Goal: Go to known website: Access a specific website the user already knows

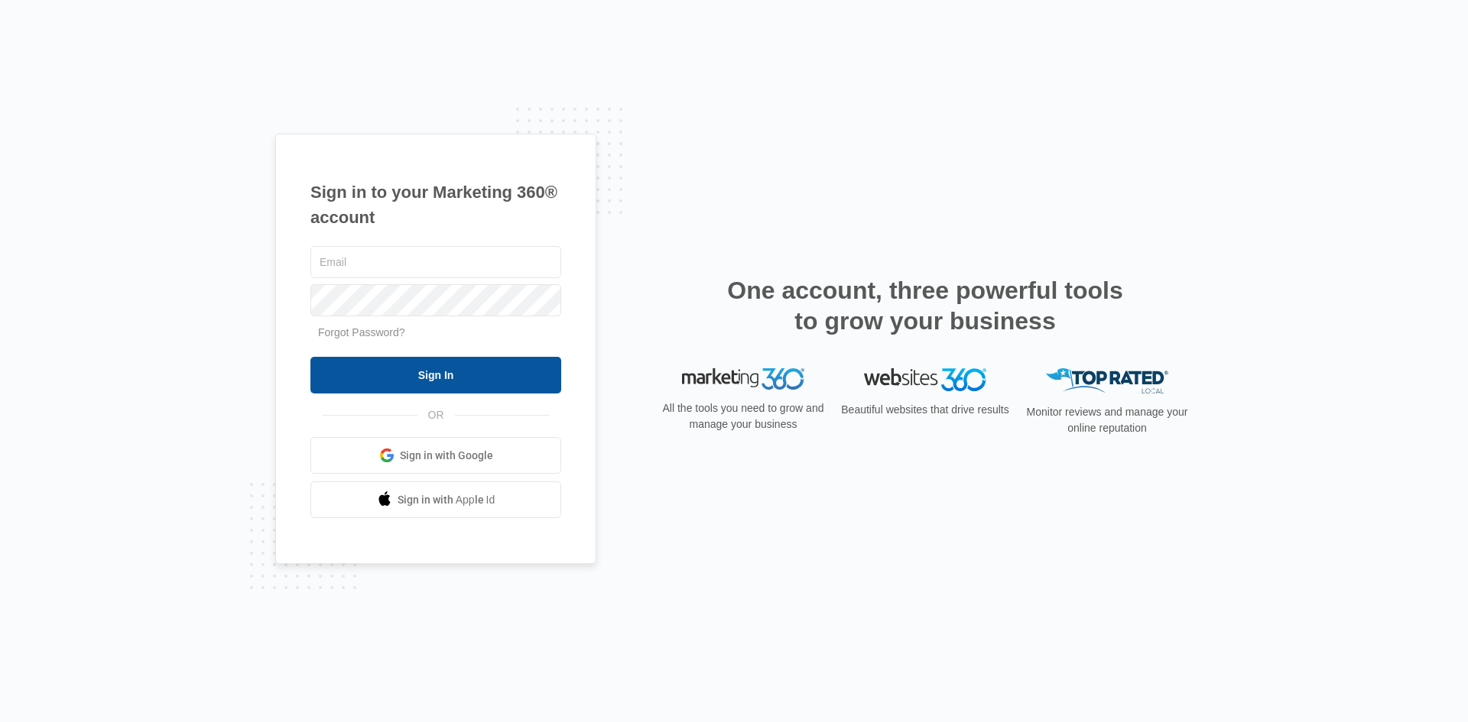
type input "[EMAIL_ADDRESS][DOMAIN_NAME]"
click at [428, 378] on input "Sign In" at bounding box center [435, 375] width 251 height 37
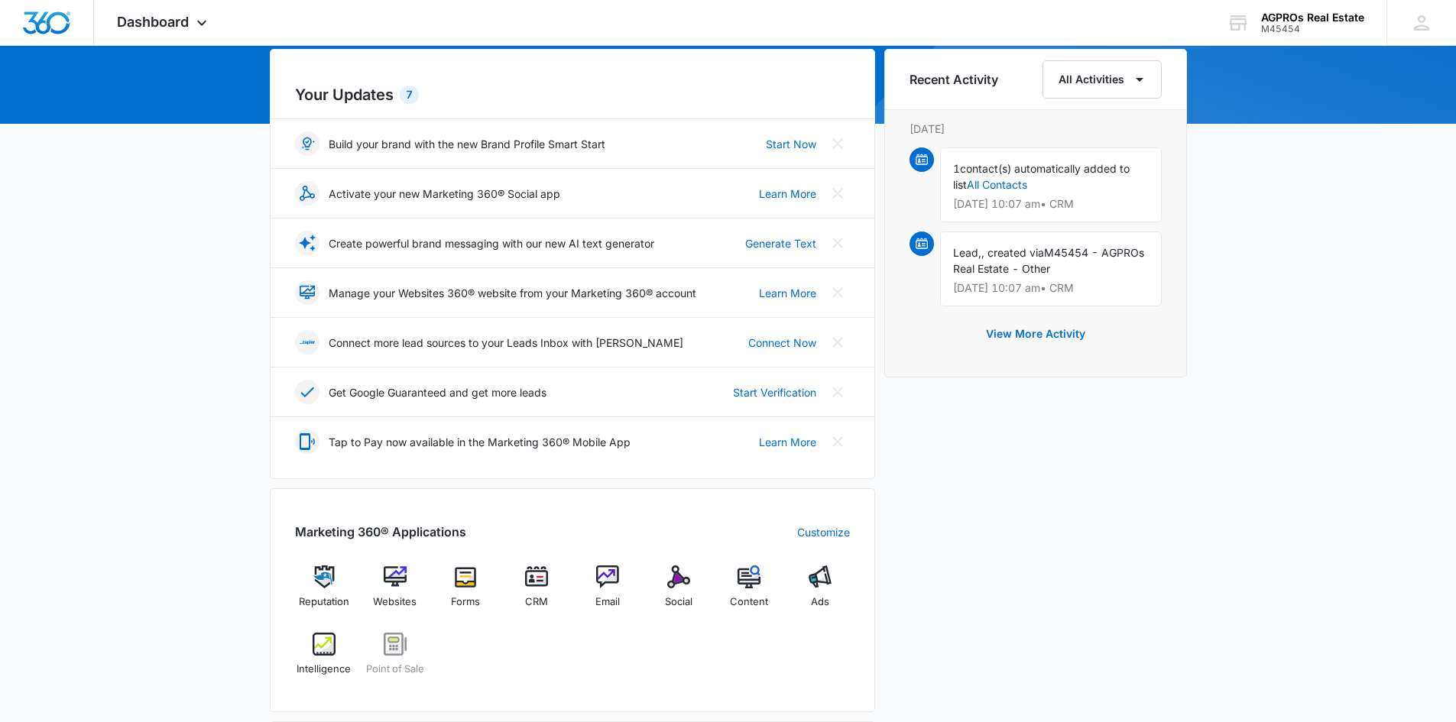
scroll to position [153, 0]
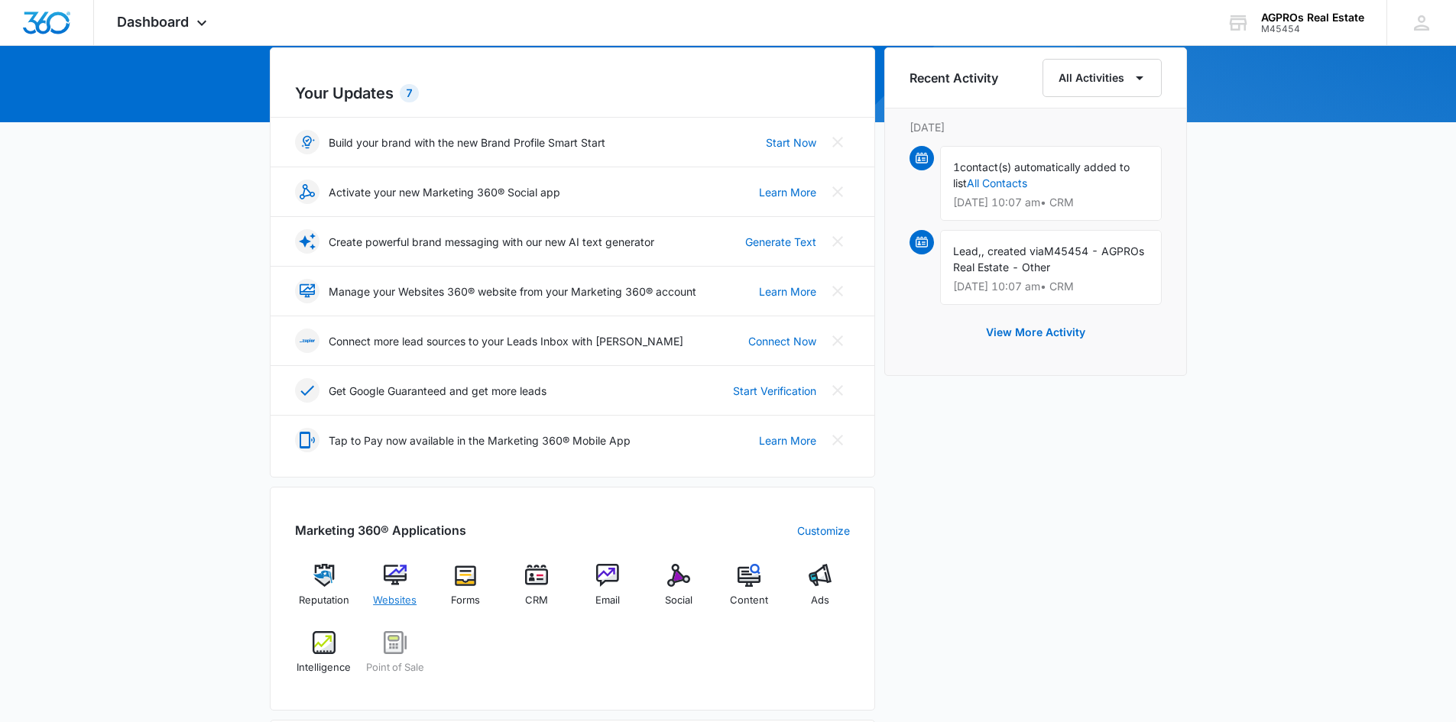
click at [401, 597] on span "Websites" at bounding box center [395, 600] width 44 height 15
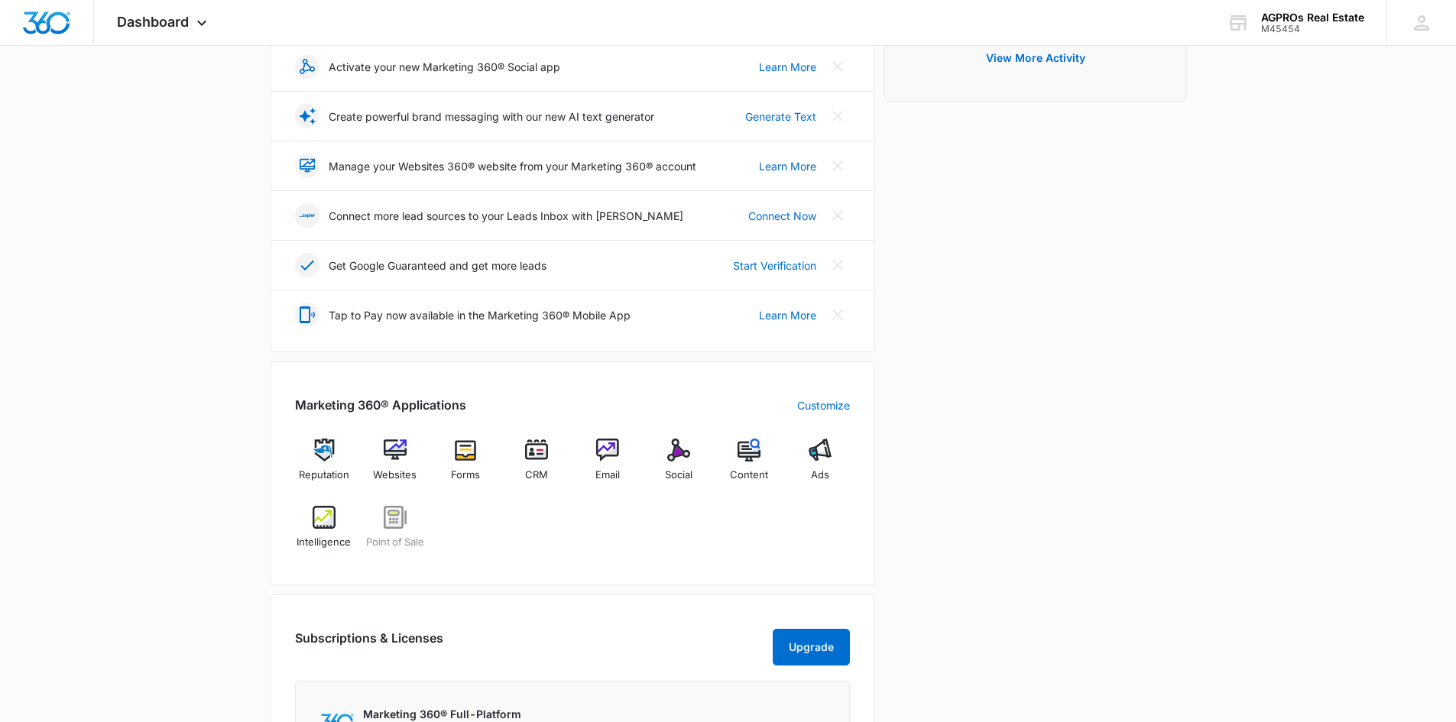
scroll to position [306, 0]
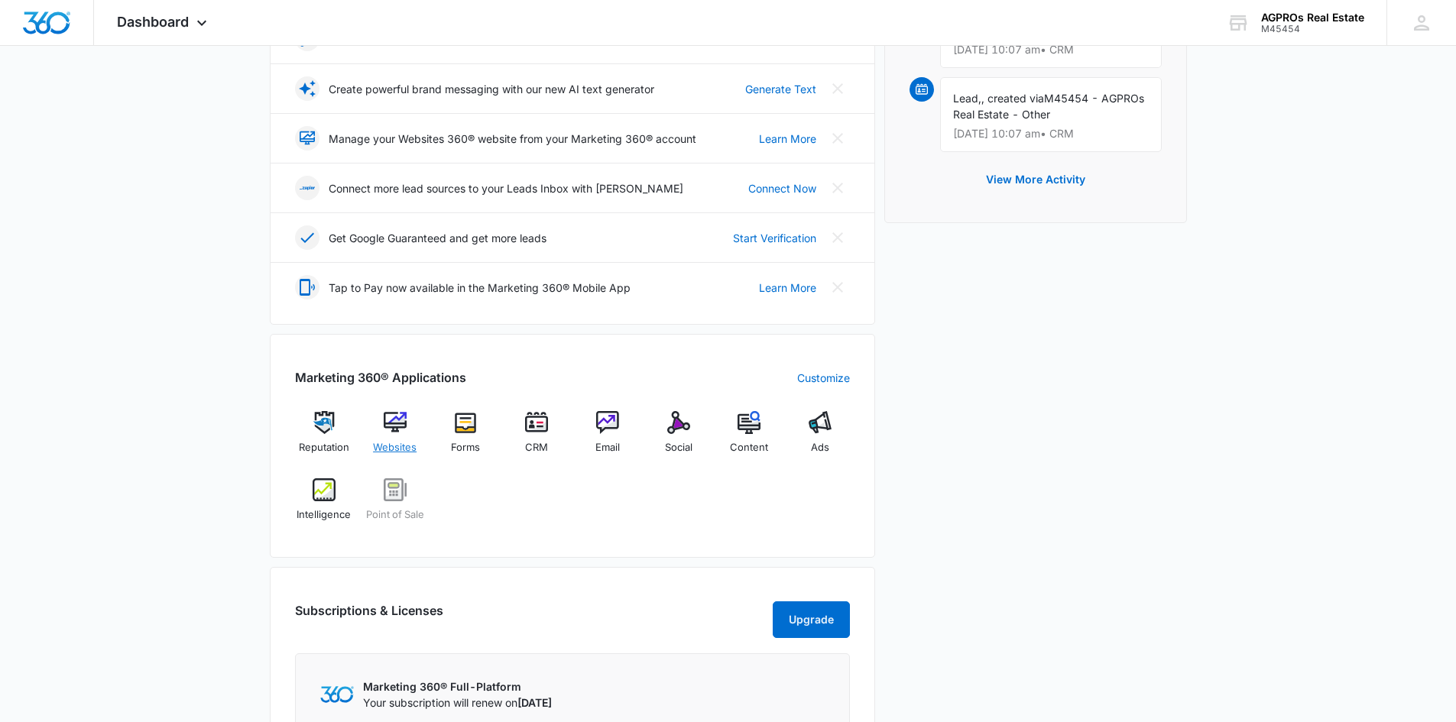
click at [392, 440] on span "Websites" at bounding box center [395, 447] width 44 height 15
